Goal: Use online tool/utility: Utilize a website feature to perform a specific function

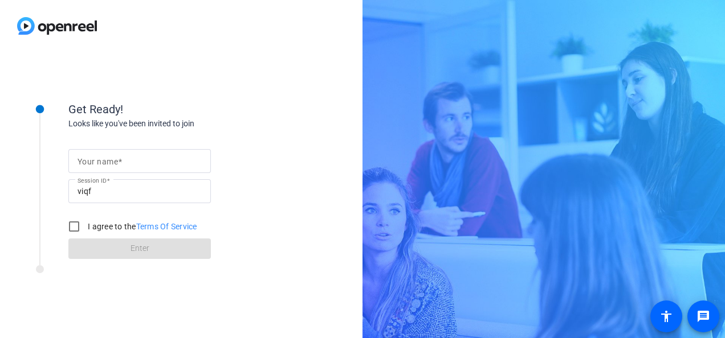
click at [103, 169] on div at bounding box center [139, 161] width 124 height 24
click at [104, 162] on input "Your name" at bounding box center [139, 161] width 124 height 14
type input "Elyse"
click at [46, 200] on div at bounding box center [39, 170] width 57 height 178
click at [72, 225] on input "I agree to the Terms Of Service" at bounding box center [74, 226] width 23 height 23
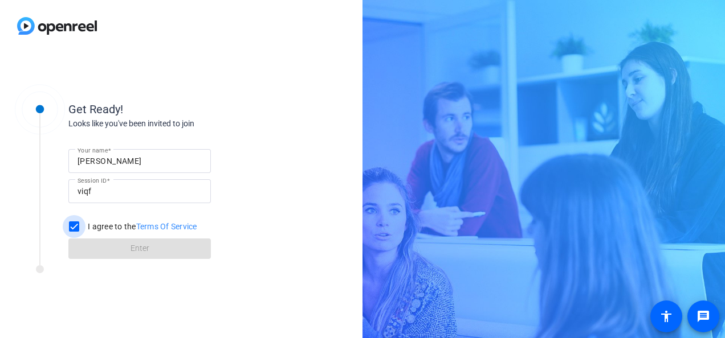
checkbox input "true"
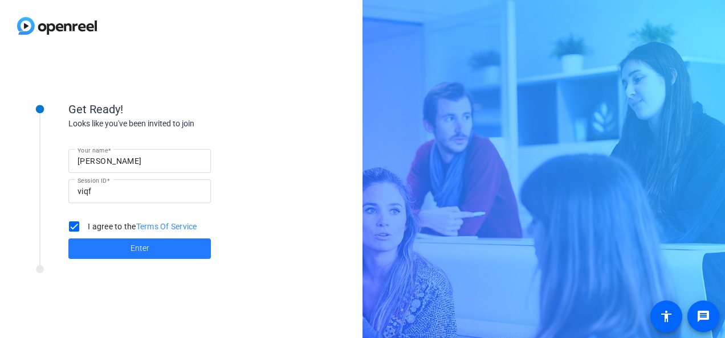
click at [105, 252] on span at bounding box center [139, 248] width 142 height 27
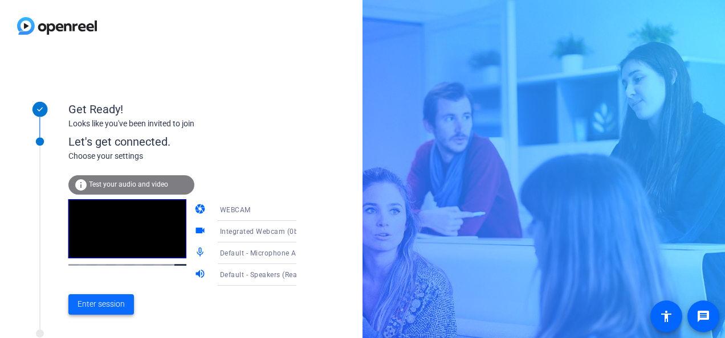
click at [106, 310] on span "Enter session" at bounding box center [100, 305] width 47 height 12
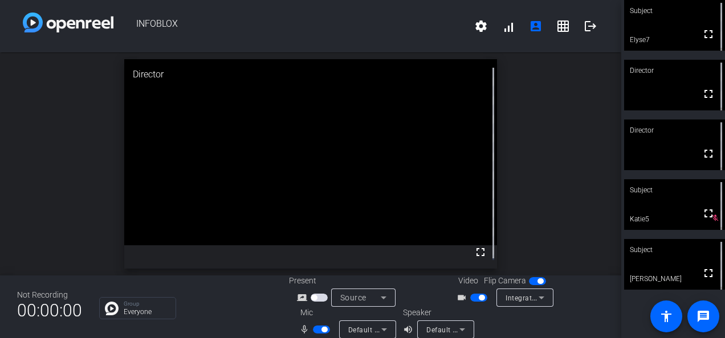
drag, startPoint x: 322, startPoint y: 328, endPoint x: 350, endPoint y: 299, distance: 40.3
click at [322, 328] on span "button" at bounding box center [324, 330] width 6 height 6
click at [477, 301] on span "button" at bounding box center [478, 298] width 17 height 8
drag, startPoint x: 476, startPoint y: 295, endPoint x: 482, endPoint y: 291, distance: 7.4
click at [476, 295] on span "button" at bounding box center [478, 298] width 17 height 8
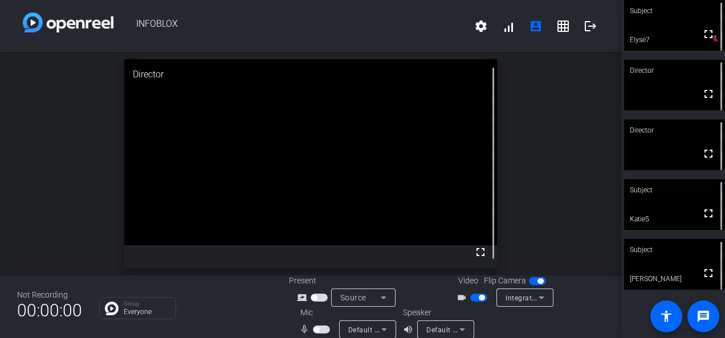
click at [319, 328] on span "button" at bounding box center [321, 330] width 17 height 8
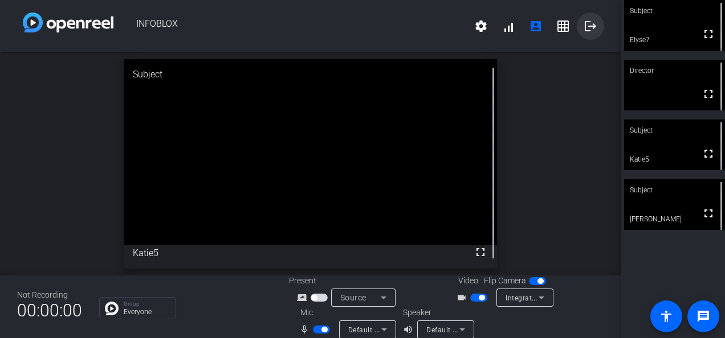
click at [583, 26] on mat-icon "logout" at bounding box center [590, 26] width 14 height 14
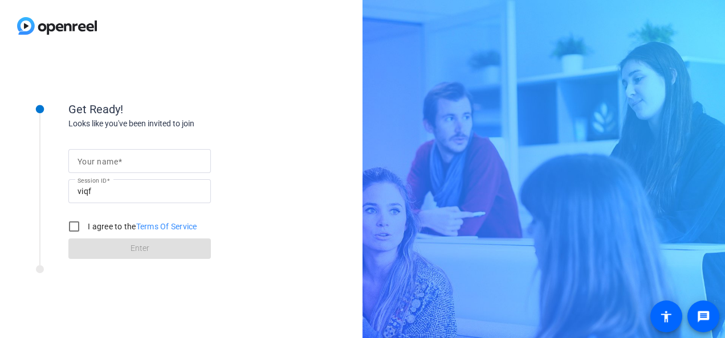
click at [114, 158] on mat-label "Your name" at bounding box center [97, 161] width 40 height 9
click at [114, 158] on input "Your name" at bounding box center [139, 161] width 124 height 14
click at [120, 165] on input "Your name" at bounding box center [139, 161] width 124 height 14
click at [114, 161] on input "Your name" at bounding box center [139, 161] width 124 height 14
type input "[PERSON_NAME]"
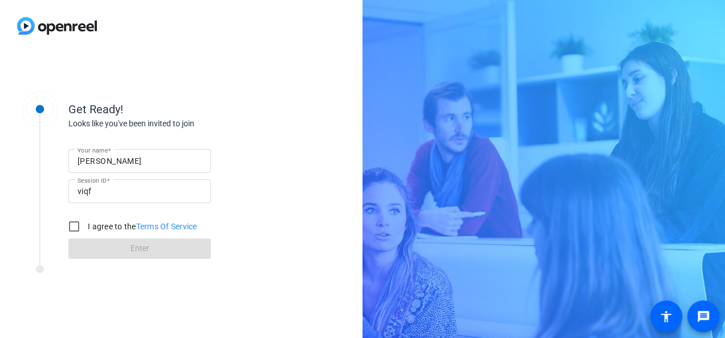
click at [145, 138] on div "Your name [PERSON_NAME] Session ID viqf I agree to the Terms Of Service Enter" at bounding box center [182, 194] width 228 height 129
click at [73, 227] on input "I agree to the Terms Of Service" at bounding box center [74, 226] width 23 height 23
checkbox input "true"
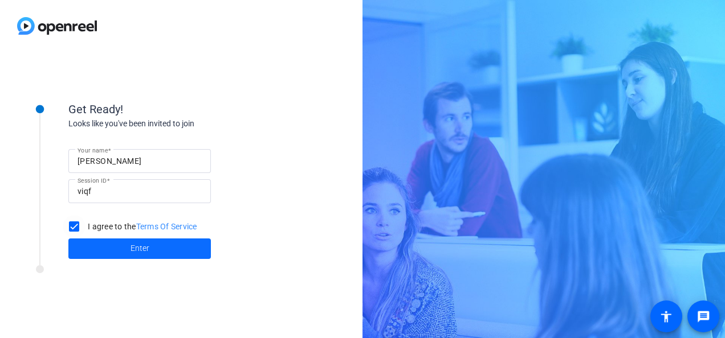
click at [116, 243] on span at bounding box center [139, 248] width 142 height 27
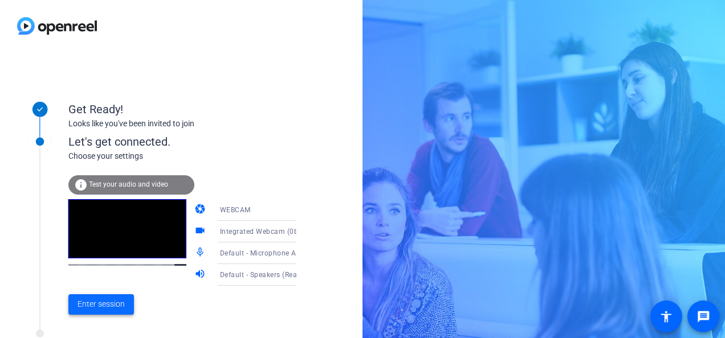
click at [105, 310] on span "Enter session" at bounding box center [100, 305] width 47 height 12
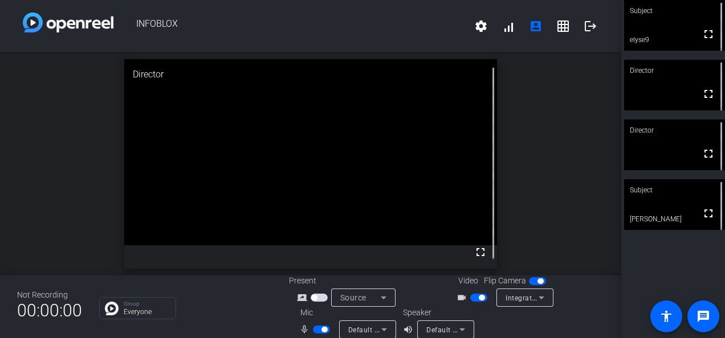
click at [318, 326] on span "button" at bounding box center [321, 330] width 17 height 8
click at [319, 326] on span "button" at bounding box center [321, 330] width 17 height 8
drag, startPoint x: 583, startPoint y: 24, endPoint x: 587, endPoint y: 146, distance: 122.0
click at [587, 146] on div "INFOBLOX settings signal_cellular_alt account_box grid_on logout open_in_new Su…" at bounding box center [310, 169] width 621 height 338
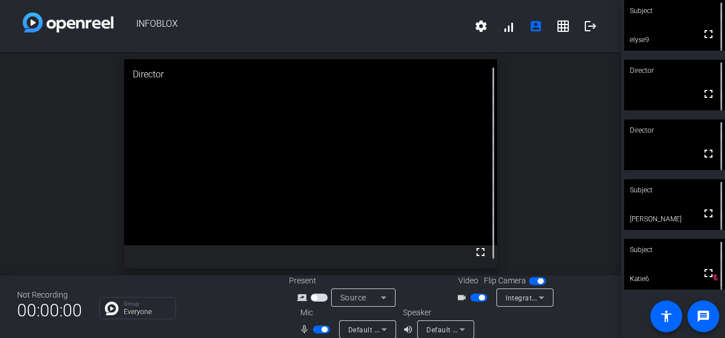
click at [326, 327] on button "button" at bounding box center [321, 330] width 17 height 8
click at [320, 327] on span "button" at bounding box center [321, 330] width 17 height 8
click at [317, 326] on span "button" at bounding box center [321, 330] width 17 height 8
click at [316, 329] on span "button" at bounding box center [316, 330] width 6 height 6
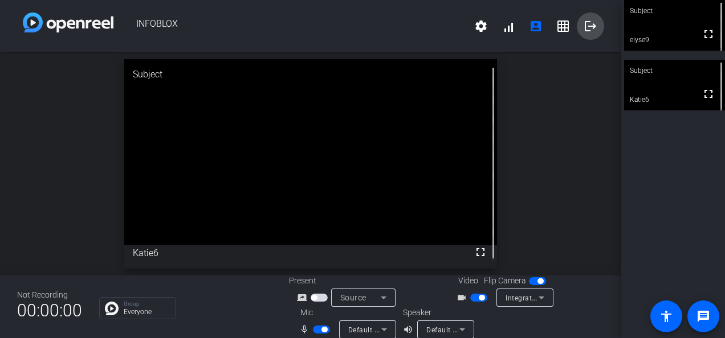
click at [583, 24] on mat-icon "logout" at bounding box center [590, 26] width 14 height 14
